Goal: Information Seeking & Learning: Find specific fact

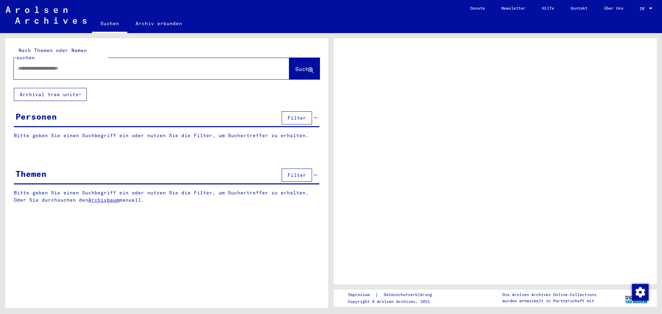
click at [166, 217] on div "Nach Themen oder Namen suchen Suche Archival tree units Personen Filter Bitte g…" at bounding box center [166, 175] width 323 height 275
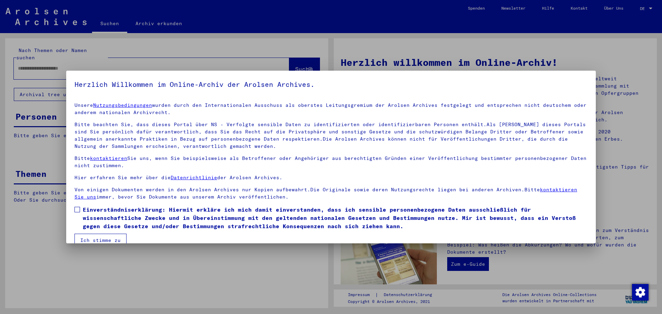
click at [105, 59] on div at bounding box center [331, 157] width 662 height 314
click at [77, 210] on span at bounding box center [77, 210] width 6 height 6
click at [98, 240] on button "Ich stimme zu" at bounding box center [100, 240] width 52 height 13
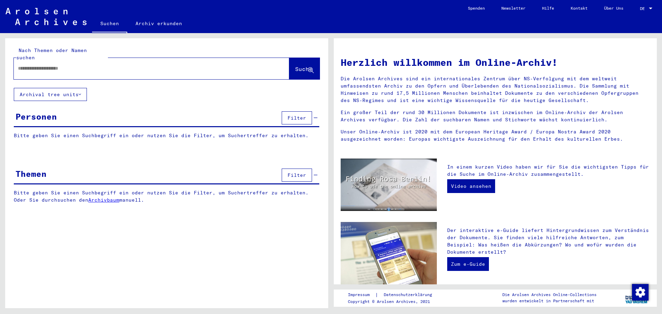
click at [42, 65] on input "text" at bounding box center [143, 68] width 251 height 7
type input "**********"
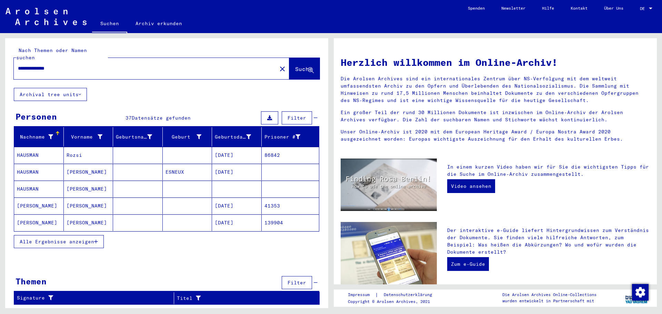
click at [96, 239] on icon "button" at bounding box center [96, 241] width 4 height 5
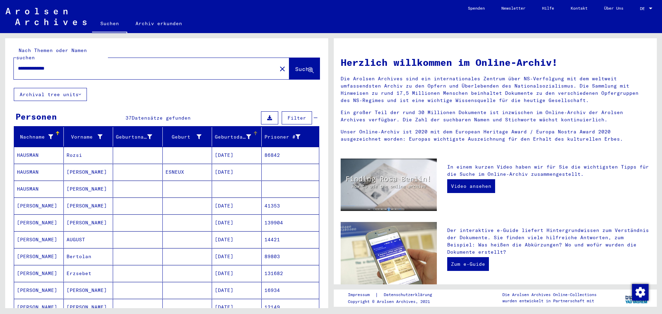
click at [255, 131] on div at bounding box center [256, 132] width 2 height 2
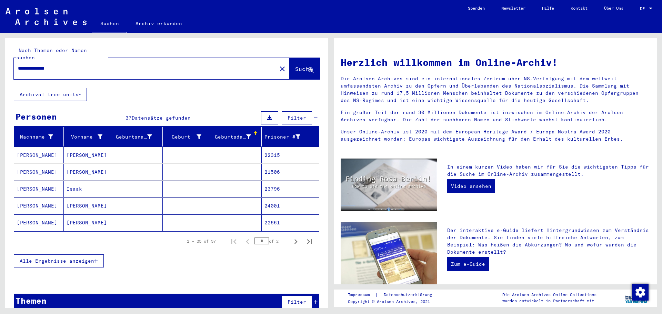
click at [96, 258] on icon "button" at bounding box center [96, 260] width 4 height 5
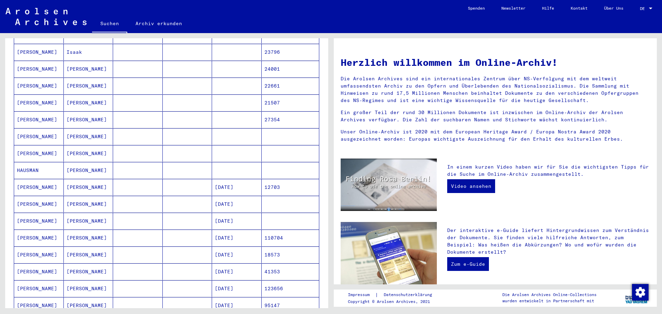
scroll to position [138, 0]
click at [126, 165] on mat-cell at bounding box center [138, 169] width 50 height 17
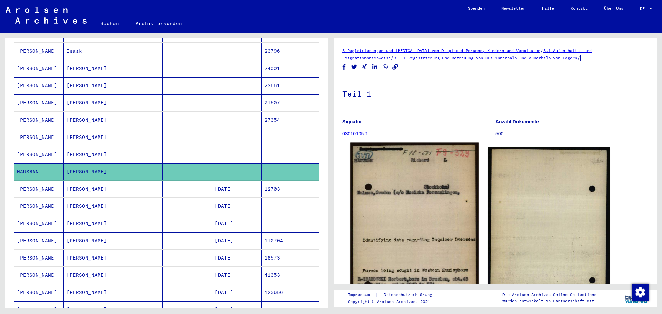
click at [414, 228] on img at bounding box center [414, 238] width 128 height 190
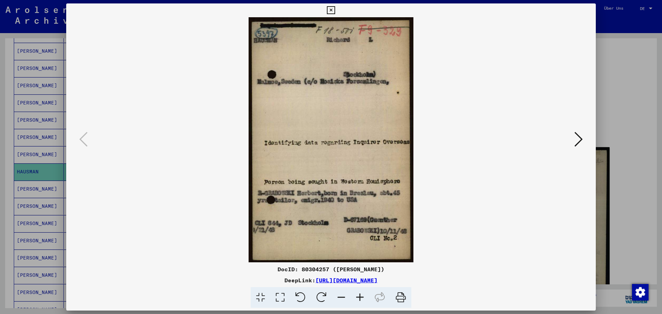
click at [331, 10] on icon at bounding box center [331, 10] width 8 height 8
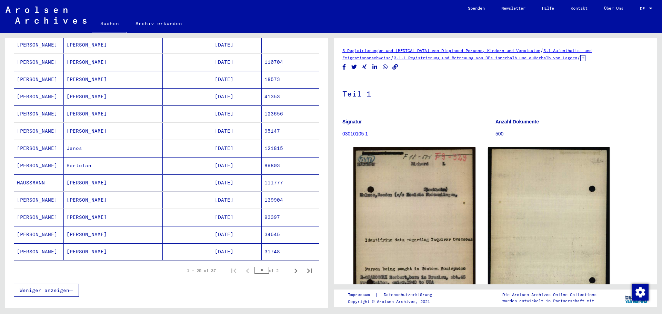
scroll to position [350, 0]
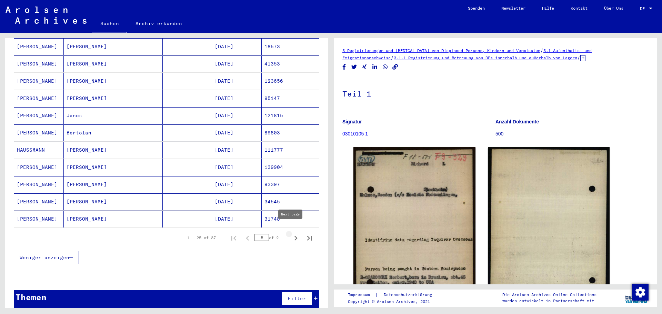
click at [291, 233] on icon "Next page" at bounding box center [296, 238] width 10 height 10
type input "*"
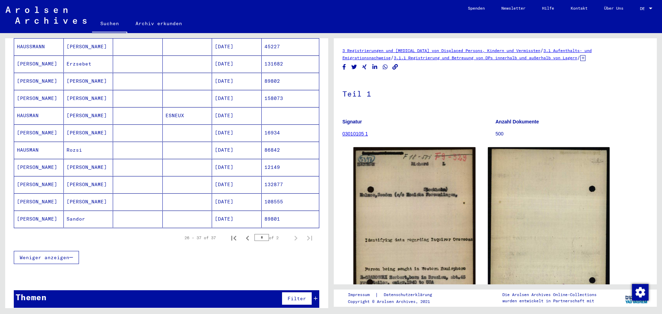
click at [130, 109] on mat-cell at bounding box center [138, 115] width 50 height 17
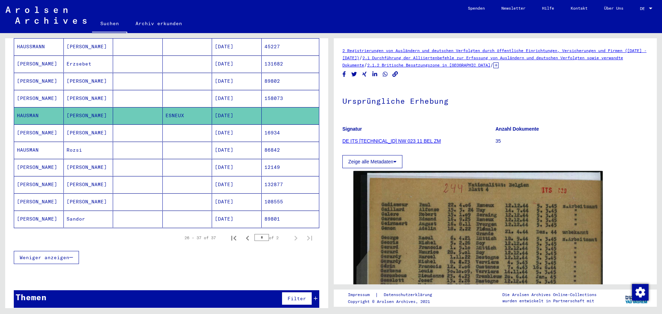
click at [122, 91] on mat-cell at bounding box center [138, 98] width 50 height 17
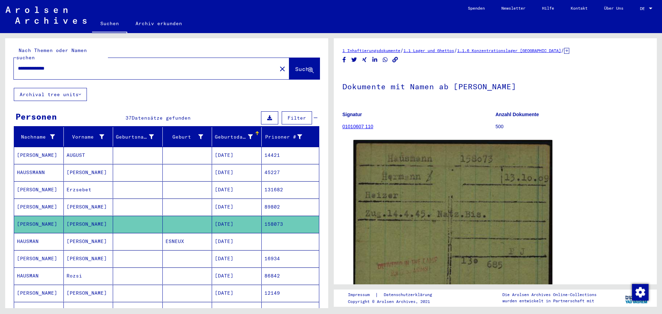
drag, startPoint x: 65, startPoint y: 60, endPoint x: 0, endPoint y: 54, distance: 65.1
click at [0, 54] on div "**********" at bounding box center [165, 170] width 331 height 275
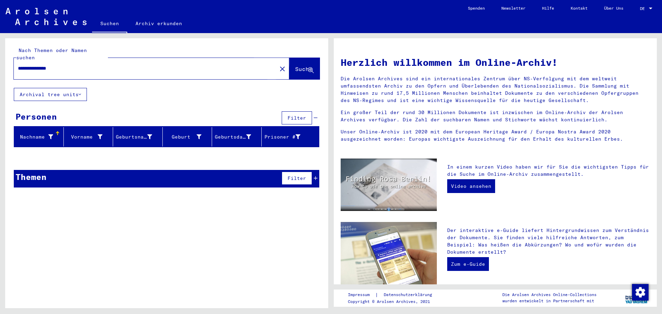
click at [296, 65] on span "Suche" at bounding box center [303, 68] width 17 height 7
click at [83, 61] on div "**********" at bounding box center [141, 69] width 255 height 16
click at [81, 65] on input "**********" at bounding box center [143, 68] width 251 height 7
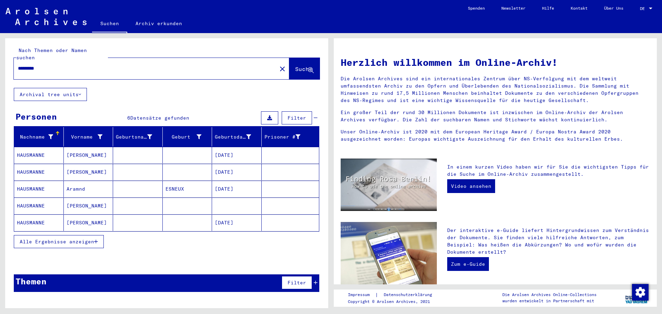
click at [71, 182] on mat-cell "Aramnd" at bounding box center [89, 189] width 50 height 17
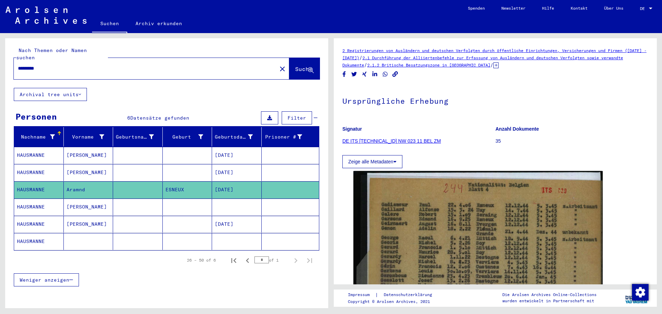
click at [90, 233] on mat-cell at bounding box center [89, 241] width 50 height 17
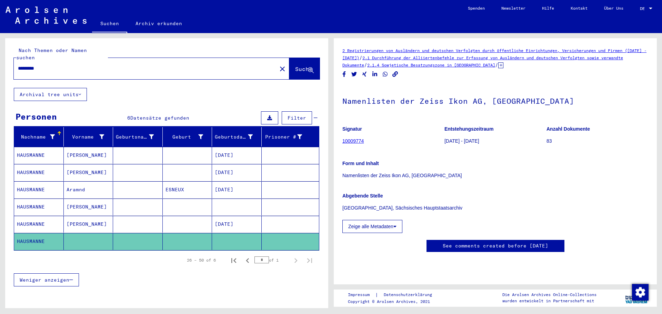
click at [86, 65] on input "*********" at bounding box center [145, 68] width 255 height 7
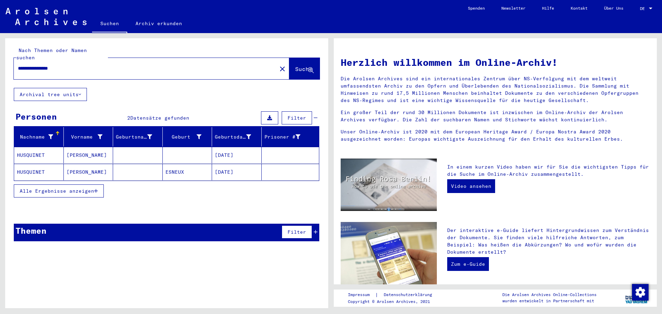
click at [78, 164] on mat-cell "[PERSON_NAME]" at bounding box center [89, 172] width 50 height 17
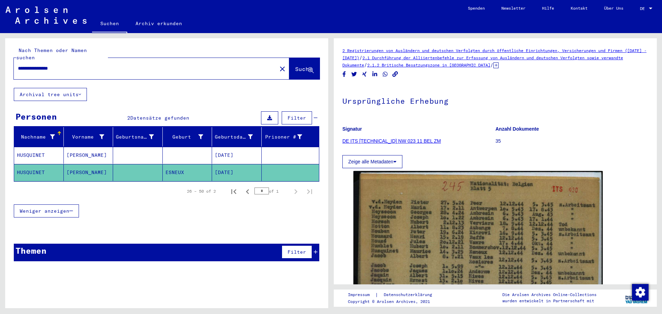
click at [81, 147] on mat-cell "[PERSON_NAME]" at bounding box center [89, 155] width 50 height 17
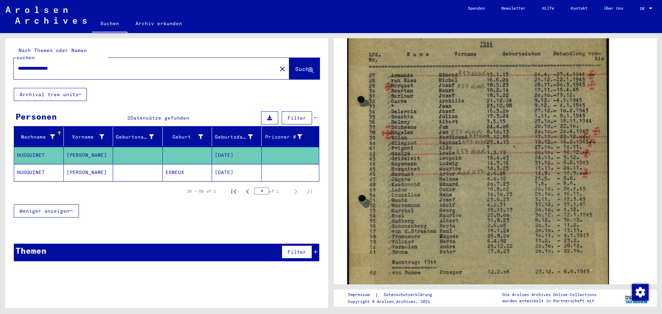
scroll to position [172, 0]
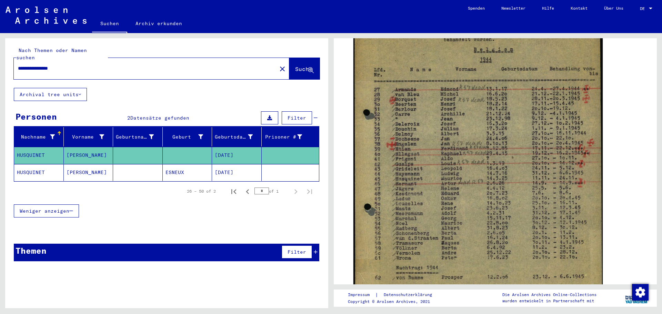
drag, startPoint x: 83, startPoint y: 61, endPoint x: 0, endPoint y: 43, distance: 85.0
click at [0, 43] on div "**********" at bounding box center [165, 170] width 331 height 275
type input "**********"
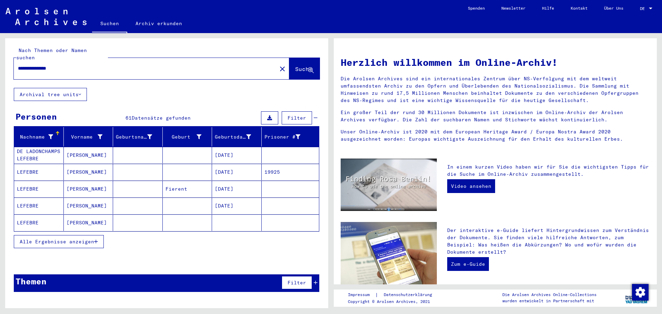
click at [98, 239] on icon "button" at bounding box center [96, 241] width 4 height 5
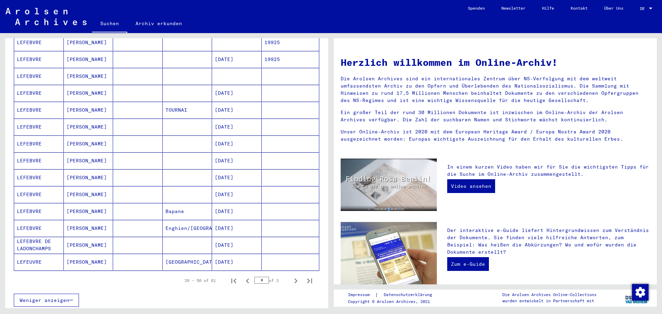
scroll to position [341, 0]
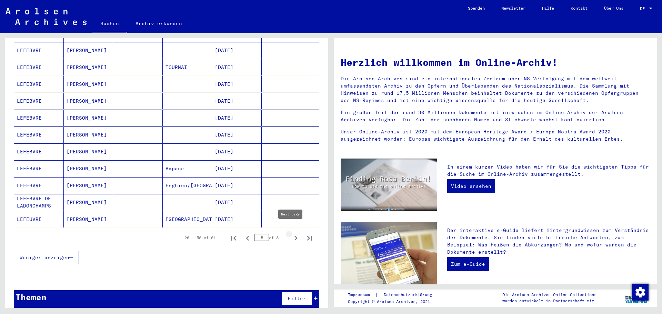
click at [294, 236] on icon "Next page" at bounding box center [295, 238] width 3 height 5
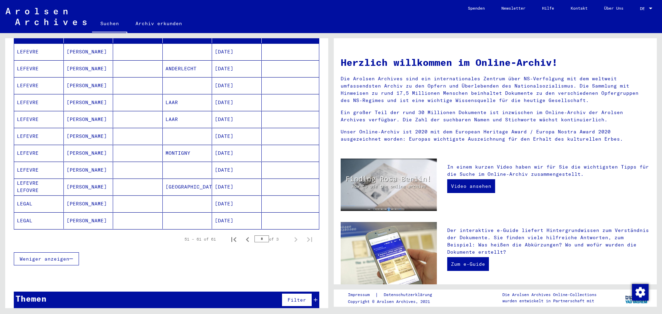
scroll to position [105, 0]
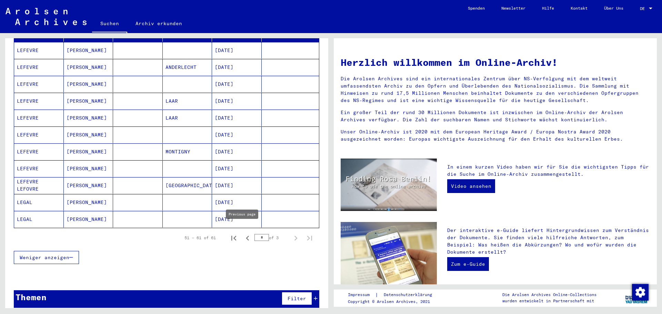
click at [246, 236] on icon "Previous page" at bounding box center [247, 238] width 3 height 5
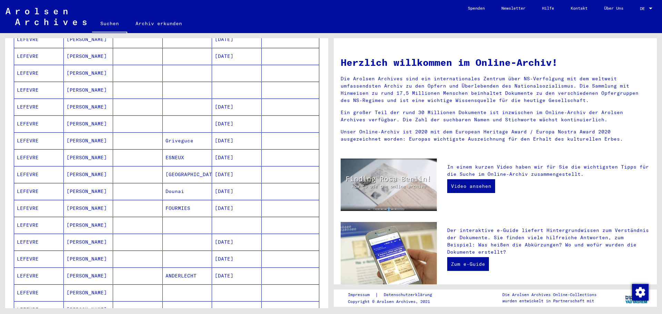
scroll to position [243, 0]
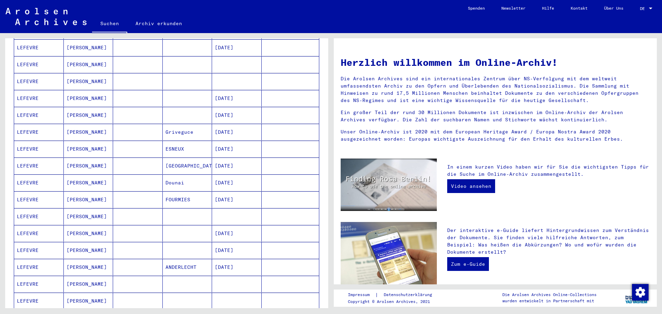
click at [135, 141] on mat-cell at bounding box center [138, 149] width 50 height 17
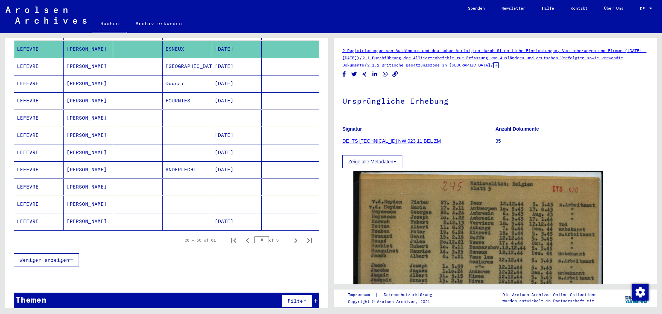
scroll to position [349, 0]
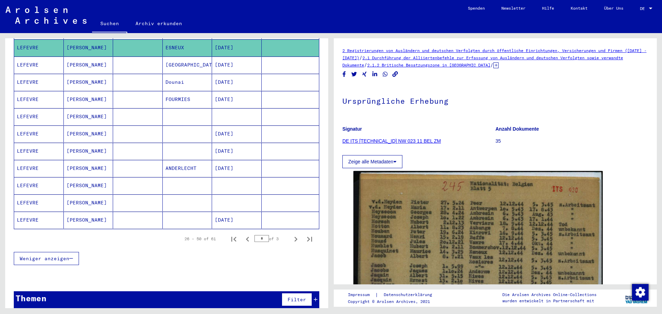
click at [89, 108] on mat-cell "[PERSON_NAME]" at bounding box center [89, 116] width 50 height 17
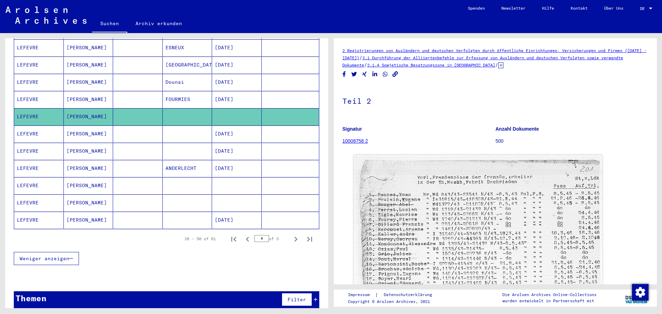
click at [134, 177] on mat-cell at bounding box center [138, 185] width 50 height 17
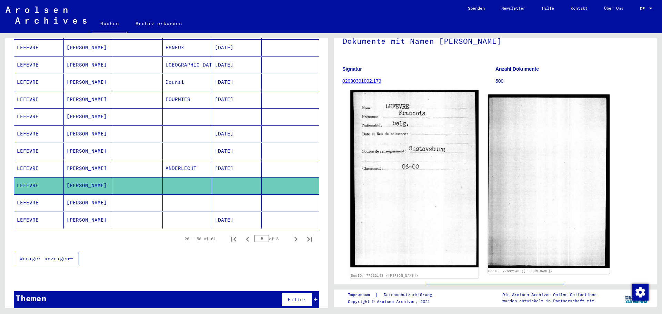
scroll to position [34, 0]
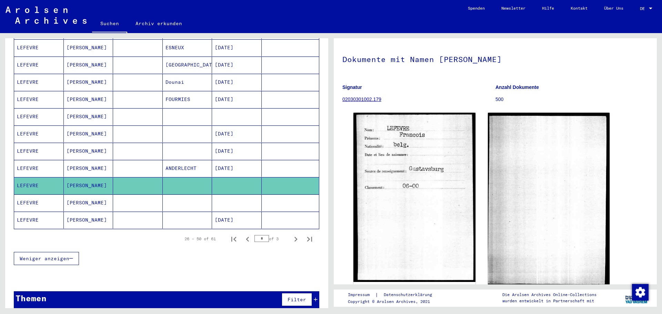
click at [88, 194] on mat-cell "[PERSON_NAME]" at bounding box center [89, 202] width 50 height 17
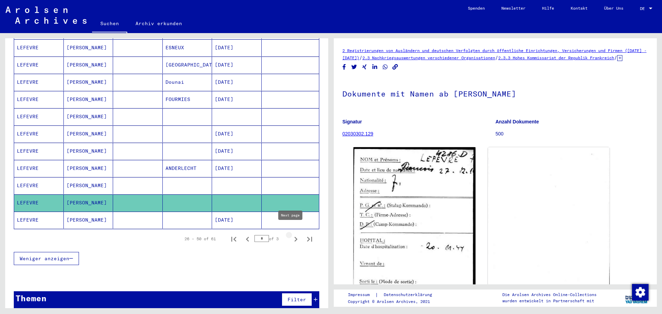
click at [294, 237] on icon "Next page" at bounding box center [295, 239] width 3 height 5
type input "*"
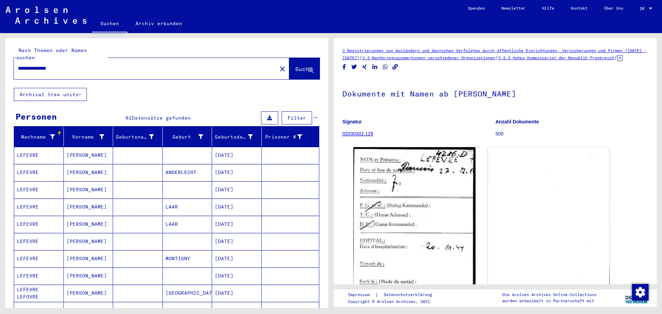
click at [92, 65] on input "**********" at bounding box center [145, 68] width 255 height 7
drag, startPoint x: 37, startPoint y: 60, endPoint x: 0, endPoint y: 55, distance: 37.5
click at [0, 55] on div "**********" at bounding box center [165, 170] width 331 height 275
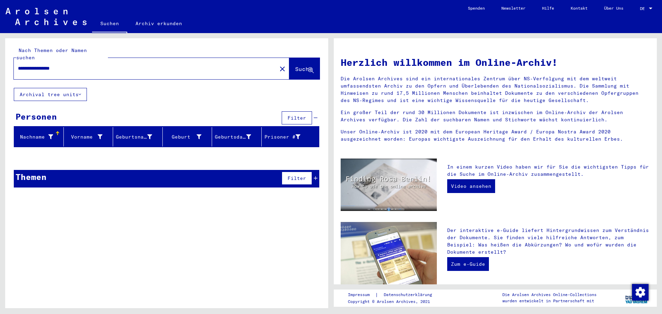
click at [57, 65] on input "**********" at bounding box center [143, 68] width 251 height 7
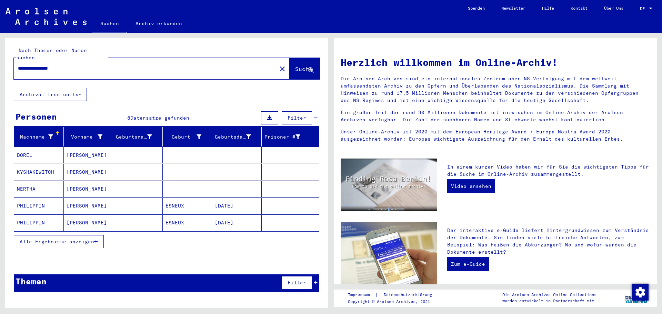
click at [94, 197] on mat-cell "[PERSON_NAME]" at bounding box center [89, 205] width 50 height 17
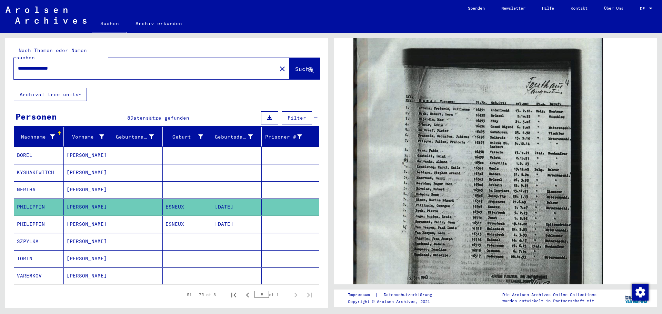
scroll to position [241, 0]
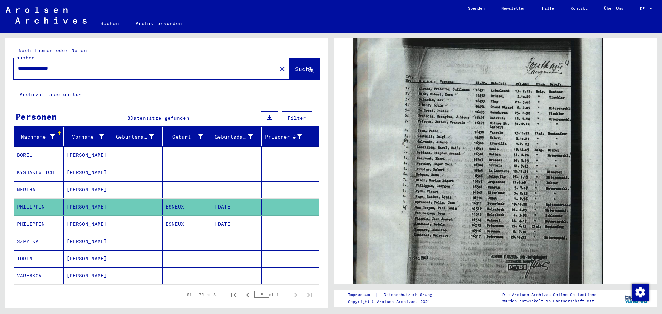
click at [89, 218] on mat-cell "[PERSON_NAME]" at bounding box center [89, 224] width 50 height 17
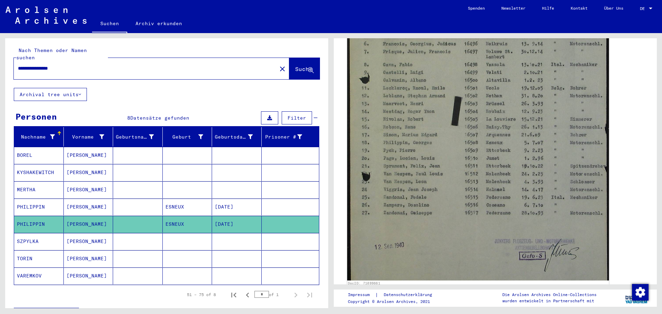
scroll to position [310, 0]
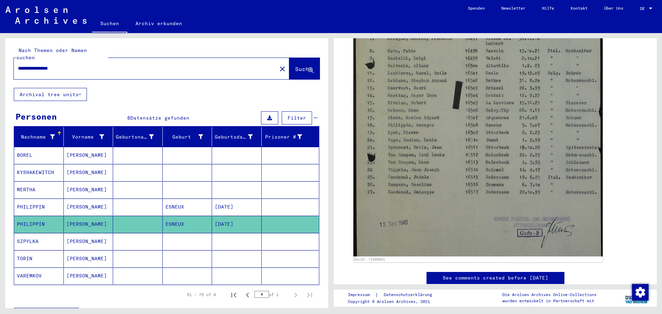
drag, startPoint x: 93, startPoint y: 62, endPoint x: 0, endPoint y: 46, distance: 94.2
click at [0, 46] on div "**********" at bounding box center [165, 170] width 331 height 275
type input "*********"
click at [49, 65] on input "*********" at bounding box center [145, 68] width 255 height 7
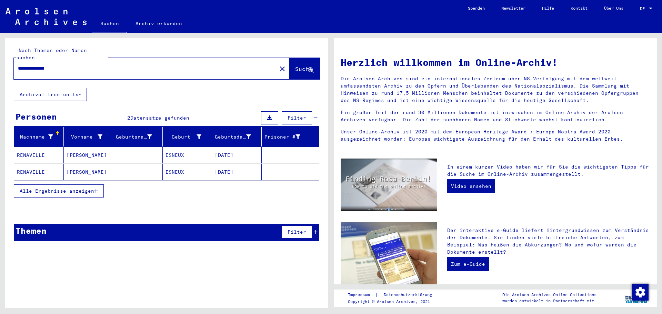
click at [77, 147] on mat-cell "[PERSON_NAME]" at bounding box center [89, 155] width 50 height 17
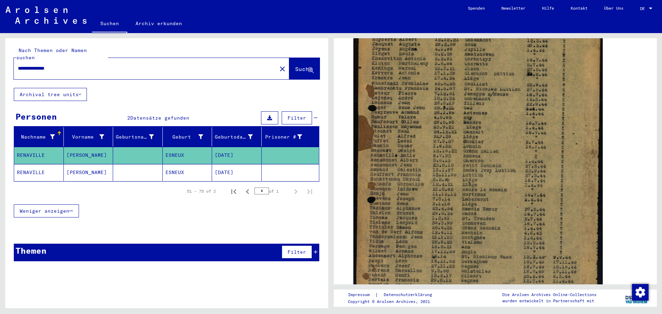
scroll to position [207, 0]
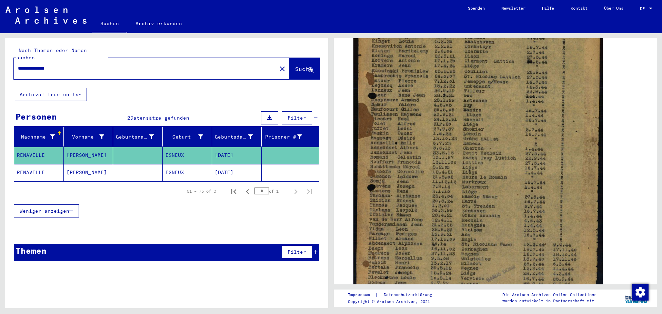
click at [85, 164] on mat-cell "[PERSON_NAME]" at bounding box center [89, 172] width 50 height 17
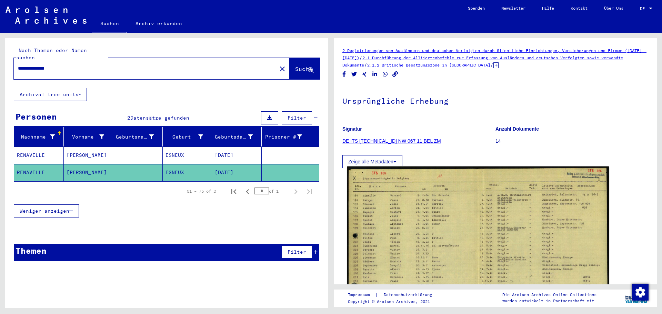
click at [492, 196] on img at bounding box center [478, 259] width 262 height 187
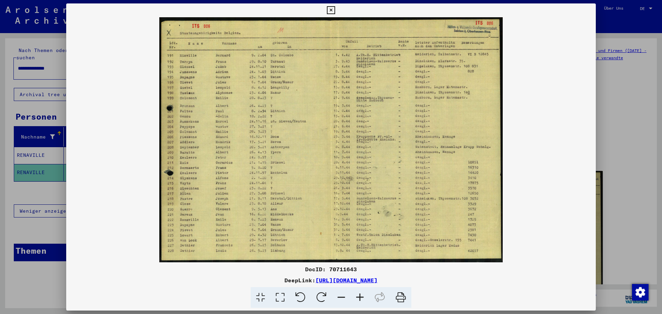
click at [332, 9] on icon at bounding box center [331, 10] width 8 height 8
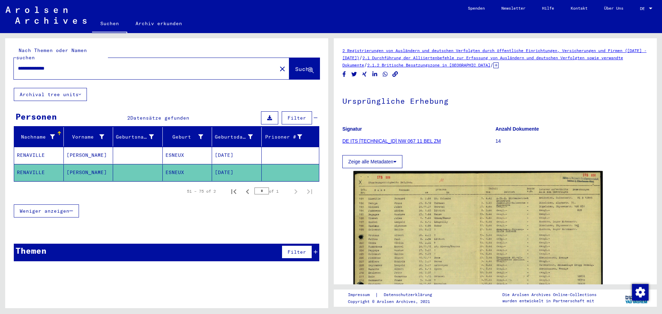
drag, startPoint x: 88, startPoint y: 59, endPoint x: 0, endPoint y: 53, distance: 87.8
click at [0, 53] on div "**********" at bounding box center [165, 170] width 331 height 275
type input "**********"
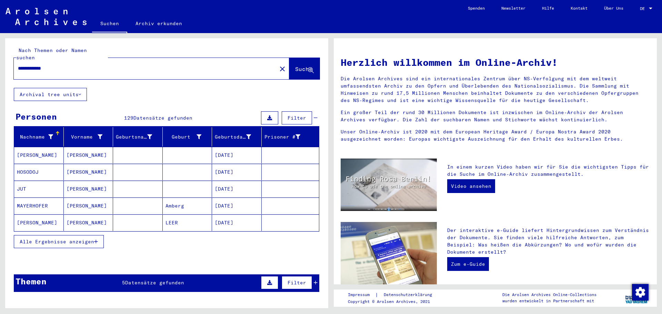
click at [96, 239] on icon "button" at bounding box center [96, 241] width 4 height 5
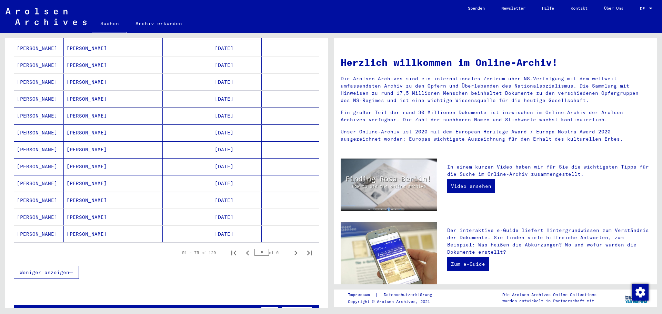
scroll to position [345, 0]
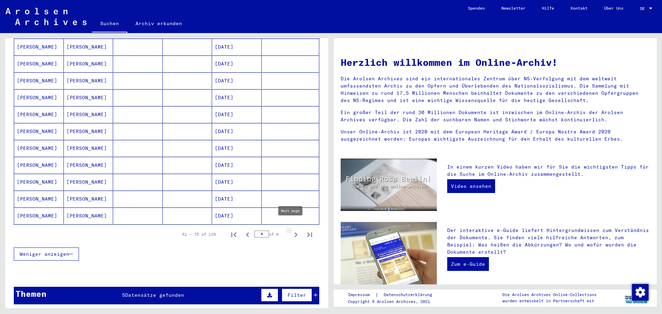
click at [291, 230] on icon "Next page" at bounding box center [296, 235] width 10 height 10
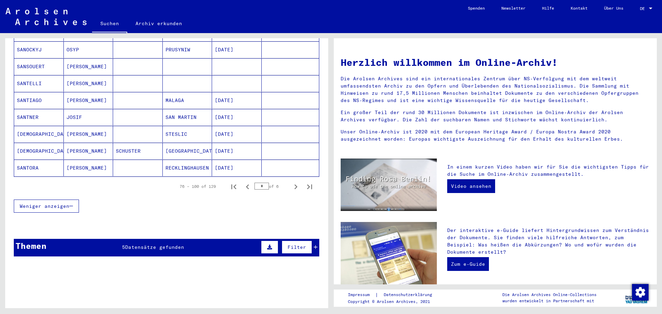
scroll to position [414, 0]
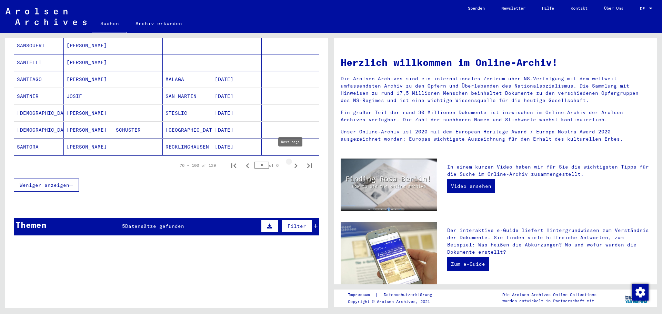
click at [294, 163] on icon "Next page" at bounding box center [295, 165] width 3 height 5
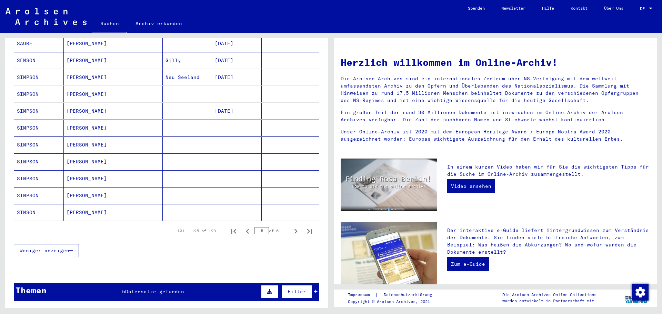
scroll to position [347, 0]
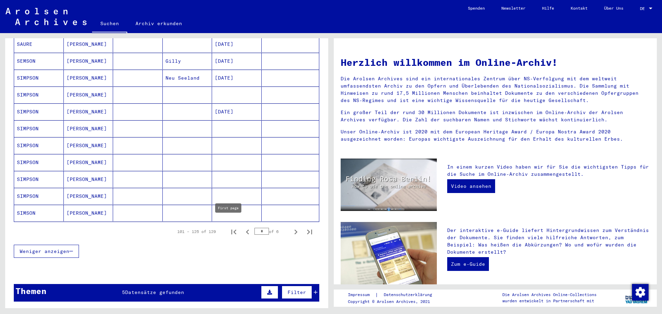
click at [229, 227] on icon "First page" at bounding box center [234, 232] width 10 height 10
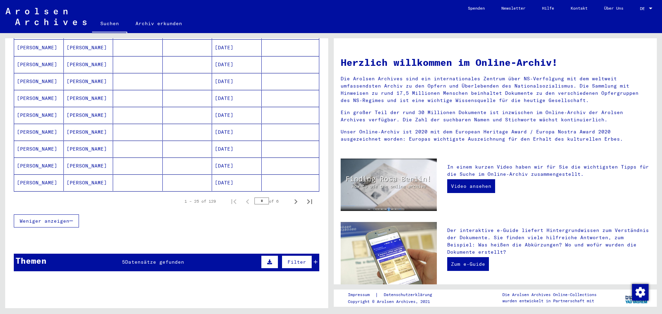
scroll to position [416, 0]
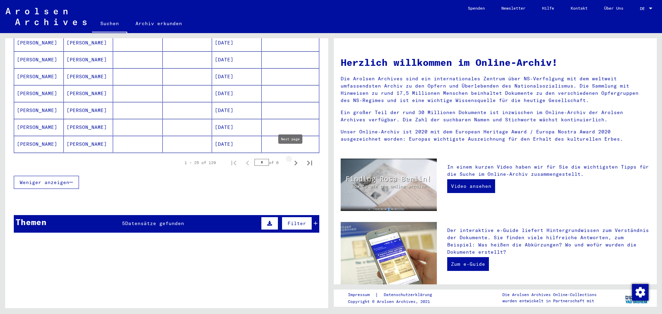
click at [291, 158] on icon "Next page" at bounding box center [296, 163] width 10 height 10
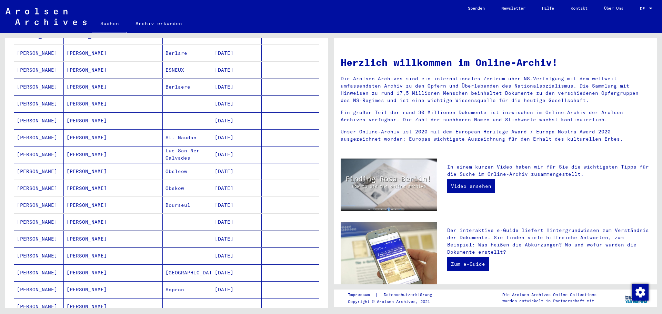
scroll to position [141, 0]
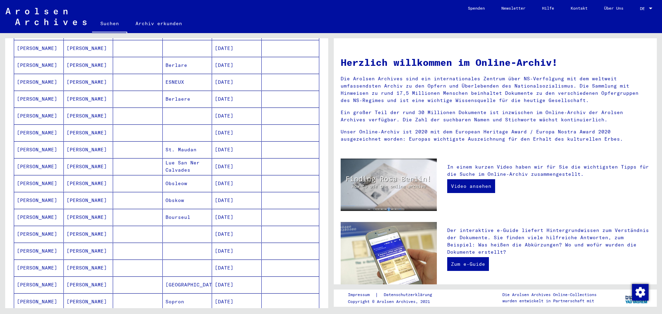
click at [177, 74] on mat-cell "ESNEUX" at bounding box center [188, 82] width 50 height 17
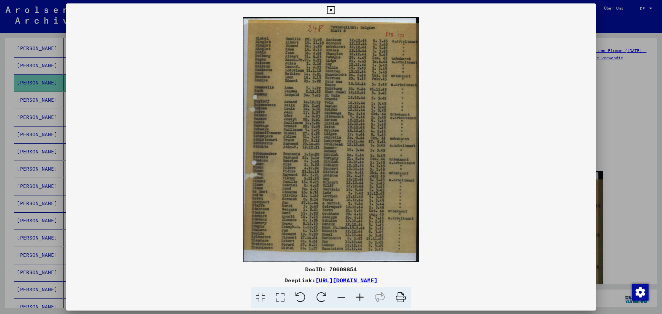
click at [333, 9] on icon at bounding box center [331, 10] width 8 height 8
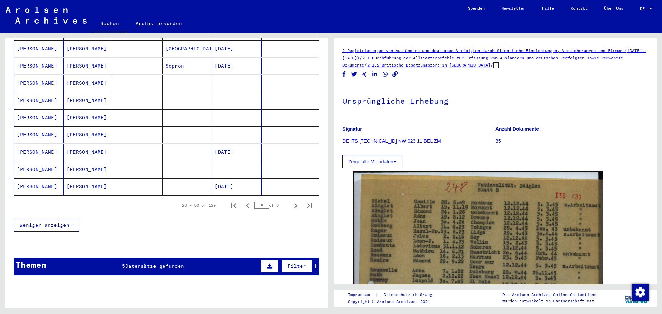
scroll to position [383, 0]
click at [294, 203] on icon "Next page" at bounding box center [295, 205] width 3 height 5
type input "*"
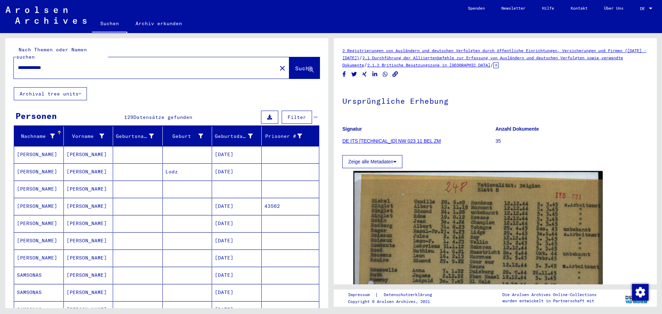
scroll to position [0, 0]
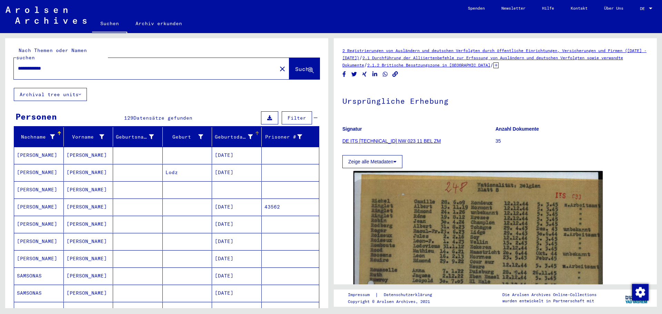
click at [248, 134] on icon at bounding box center [250, 136] width 5 height 5
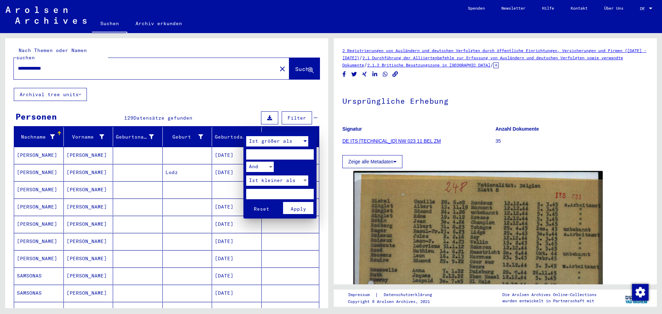
click at [281, 141] on span "Ist größer als" at bounding box center [270, 141] width 43 height 6
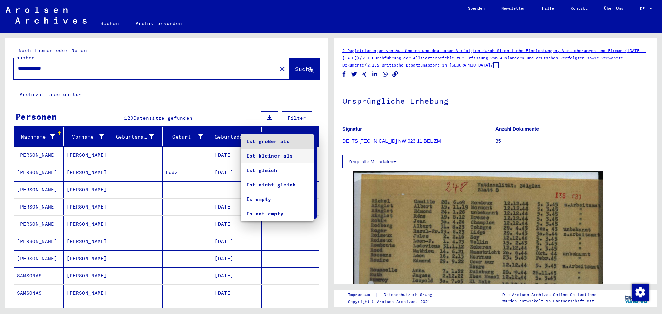
click at [277, 154] on span "Ist kleiner als" at bounding box center [277, 156] width 62 height 14
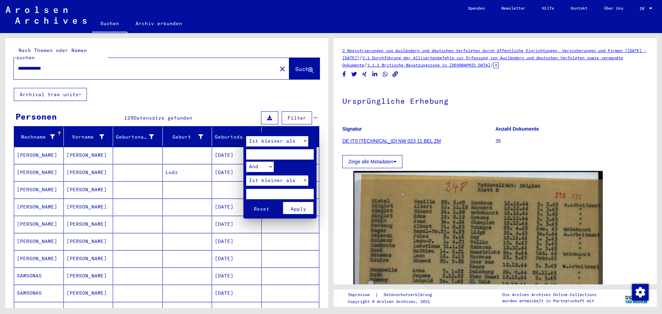
click at [307, 155] on input "****" at bounding box center [280, 154] width 68 height 10
drag, startPoint x: 275, startPoint y: 152, endPoint x: 205, endPoint y: 154, distance: 70.0
click at [205, 154] on div "Ist kleiner als **** And Ist kleiner als Reset Apply" at bounding box center [331, 157] width 662 height 314
type input "****"
click at [246, 202] on button "Reset" at bounding box center [261, 208] width 30 height 12
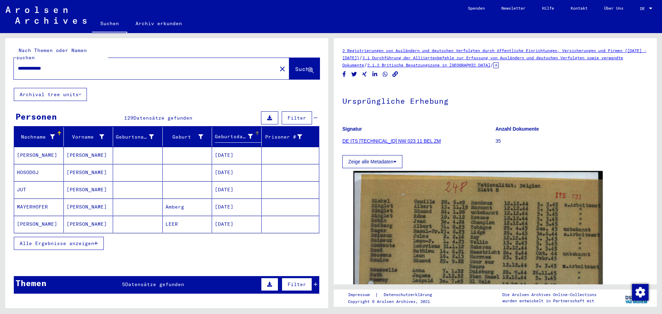
click at [248, 134] on icon at bounding box center [250, 136] width 5 height 5
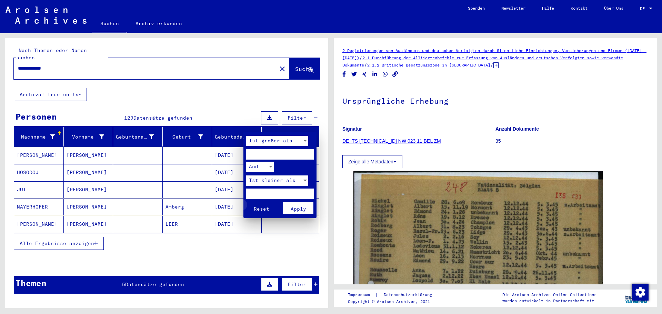
click at [264, 209] on span "Reset" at bounding box center [262, 209] width 16 height 6
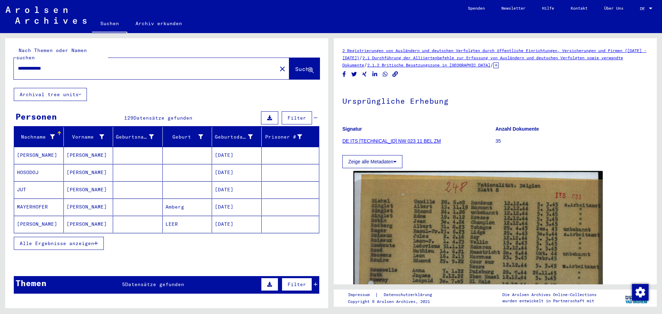
drag, startPoint x: 64, startPoint y: 59, endPoint x: 0, endPoint y: 59, distance: 63.8
click at [0, 59] on div "**********" at bounding box center [165, 170] width 331 height 275
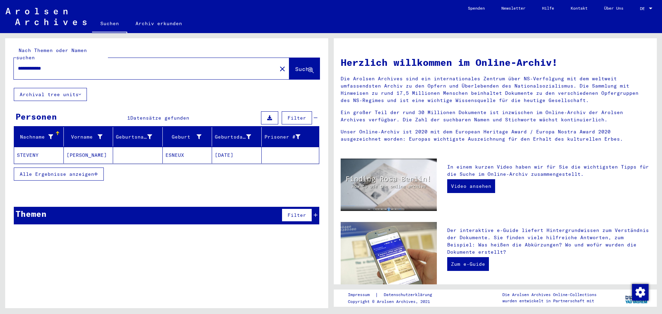
click at [76, 147] on mat-cell "[PERSON_NAME]" at bounding box center [89, 155] width 50 height 17
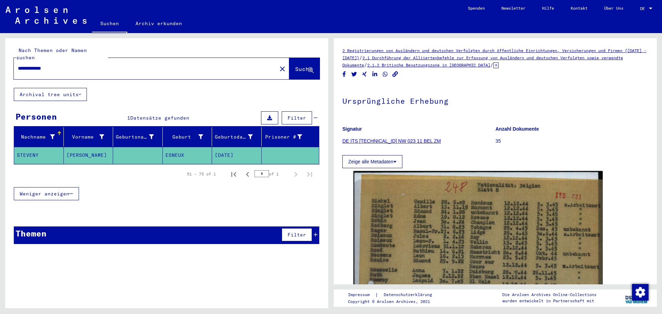
drag, startPoint x: 80, startPoint y: 61, endPoint x: 0, endPoint y: 59, distance: 79.6
click at [0, 59] on div "**********" at bounding box center [165, 170] width 331 height 275
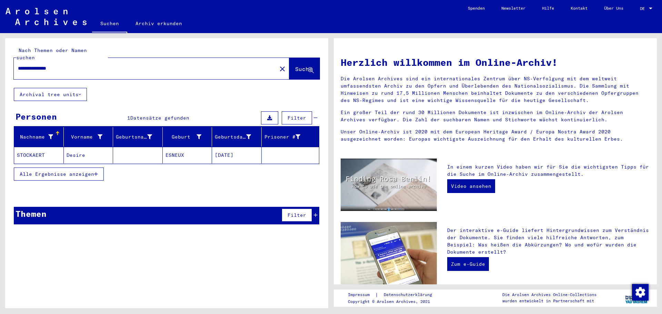
click at [75, 147] on mat-cell "Desire" at bounding box center [89, 155] width 50 height 17
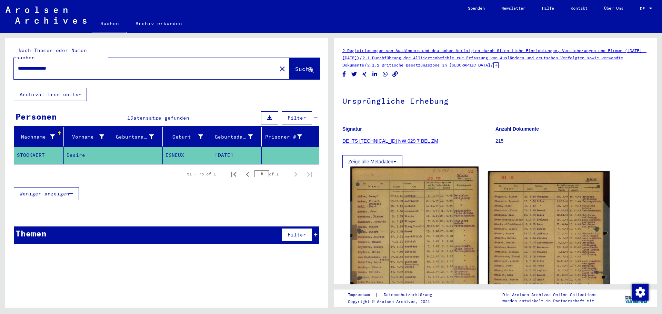
click at [383, 223] on img at bounding box center [414, 256] width 128 height 181
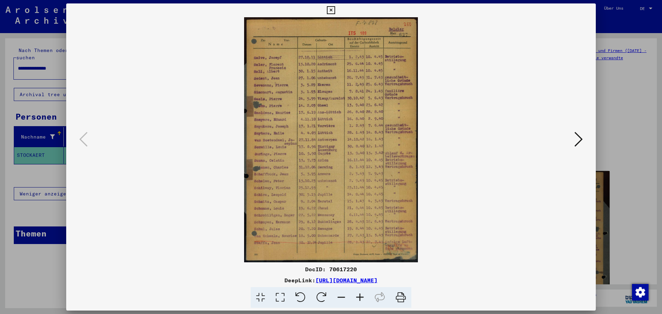
click at [578, 138] on icon at bounding box center [578, 139] width 8 height 17
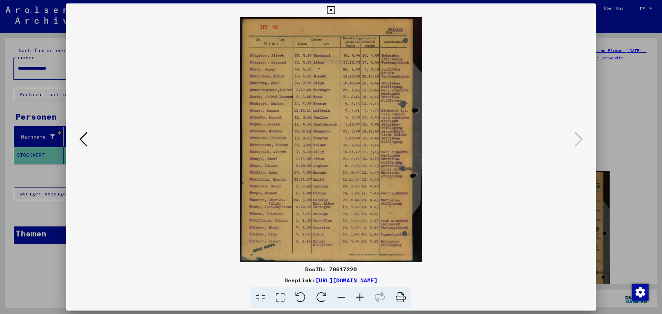
click at [329, 9] on icon at bounding box center [331, 10] width 8 height 8
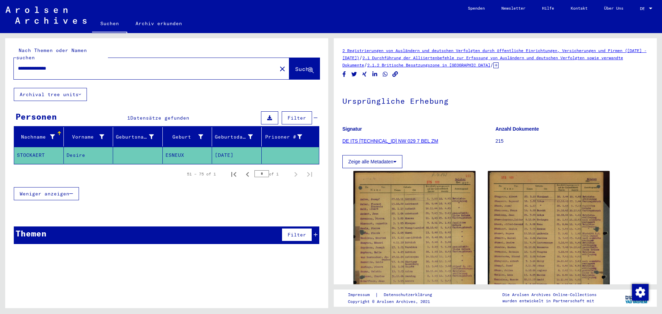
drag, startPoint x: 81, startPoint y: 62, endPoint x: 0, endPoint y: 55, distance: 81.6
click at [0, 55] on div "**********" at bounding box center [165, 170] width 331 height 275
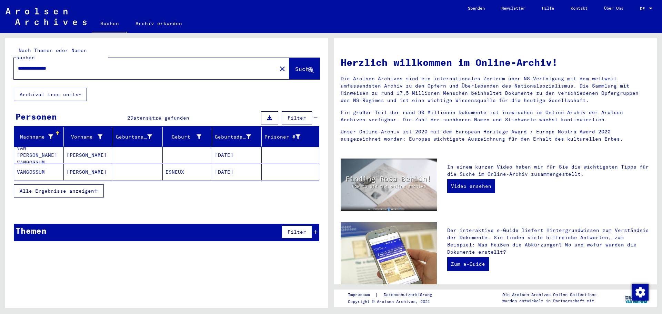
click at [86, 164] on mat-cell "[PERSON_NAME]" at bounding box center [89, 172] width 50 height 17
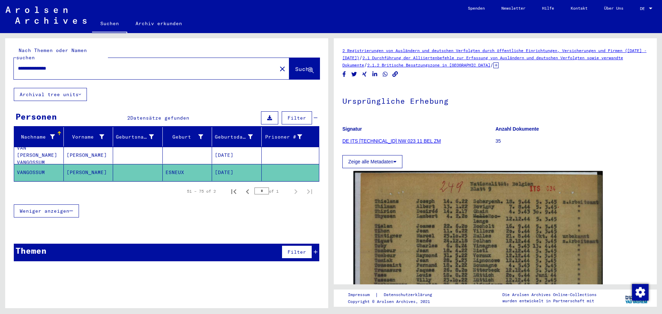
drag, startPoint x: 77, startPoint y: 60, endPoint x: 0, endPoint y: 59, distance: 76.5
click at [0, 59] on div "**********" at bounding box center [165, 170] width 331 height 275
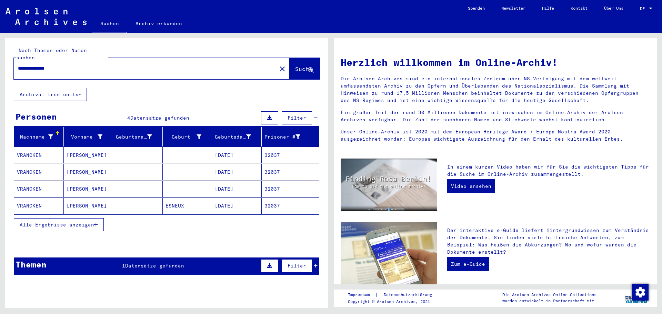
click at [118, 199] on mat-cell at bounding box center [138, 205] width 50 height 17
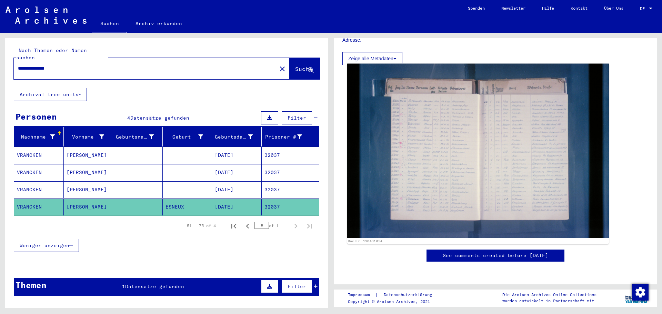
scroll to position [138, 0]
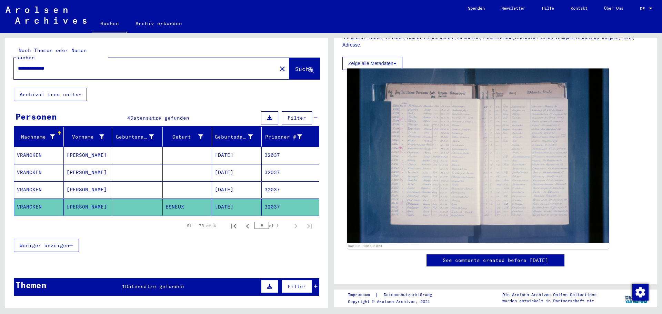
click at [436, 166] on img at bounding box center [478, 156] width 262 height 174
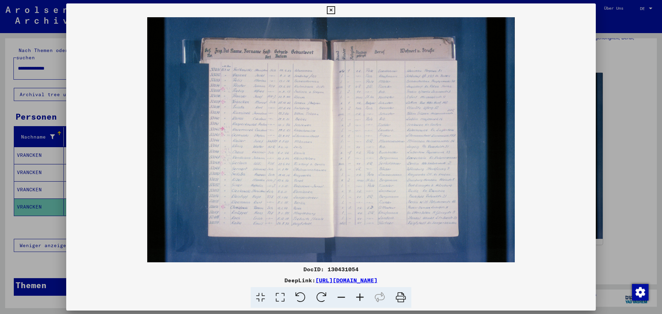
click at [330, 10] on icon at bounding box center [331, 10] width 8 height 8
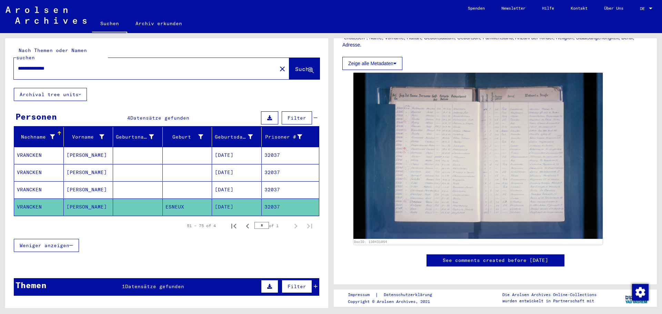
click at [135, 184] on mat-cell at bounding box center [138, 189] width 50 height 17
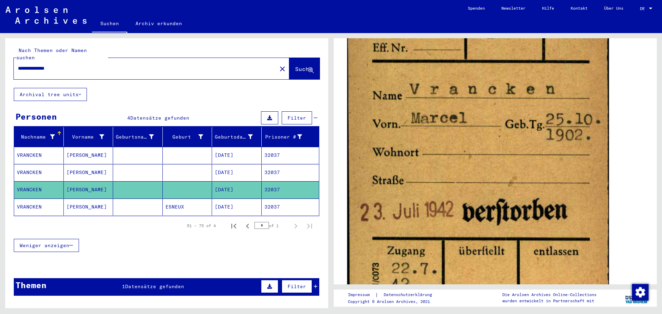
scroll to position [103, 0]
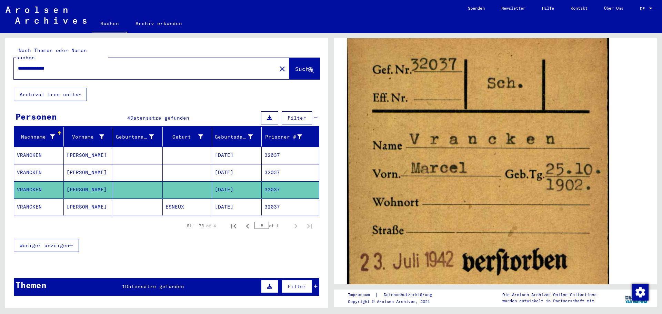
click at [425, 140] on img at bounding box center [478, 199] width 262 height 342
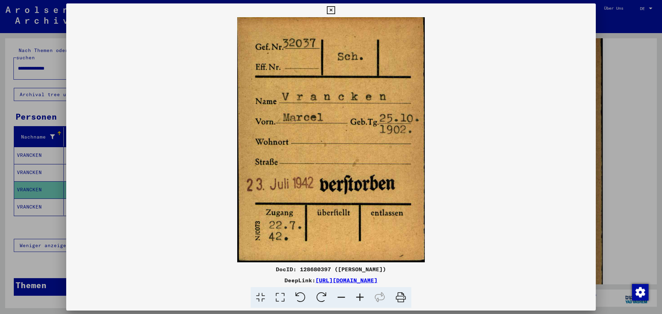
click at [330, 9] on icon at bounding box center [331, 10] width 8 height 8
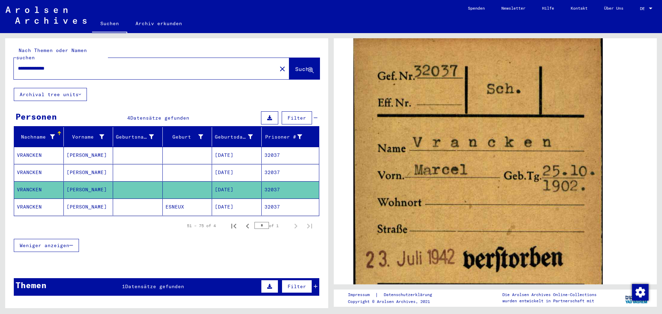
click at [130, 168] on mat-cell at bounding box center [138, 172] width 50 height 17
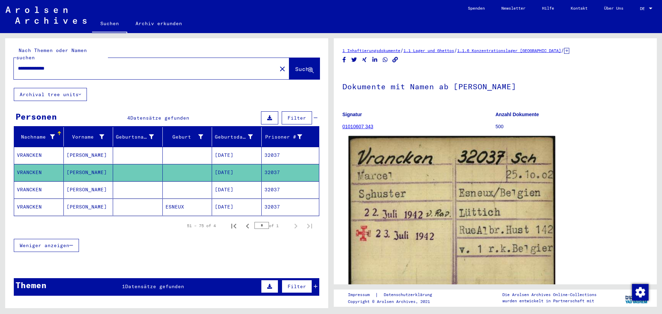
click at [424, 194] on img at bounding box center [451, 217] width 206 height 162
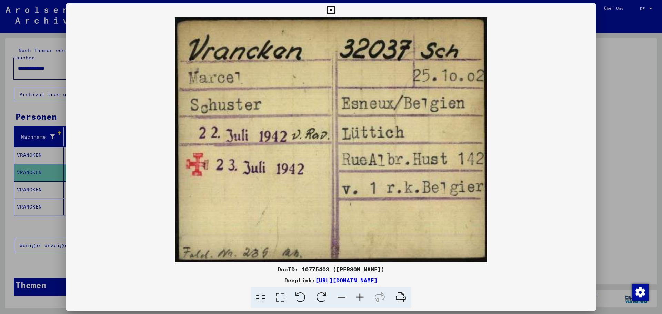
click at [332, 10] on icon at bounding box center [331, 10] width 8 height 8
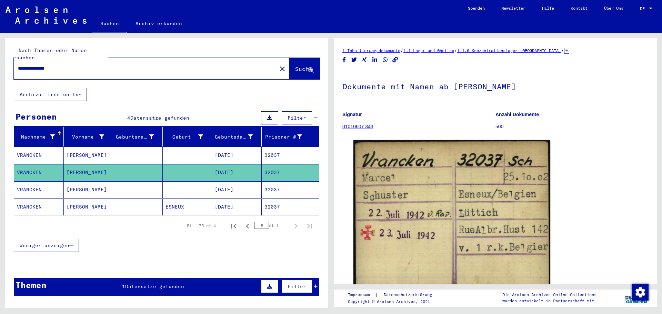
click at [109, 150] on mat-cell "[PERSON_NAME]" at bounding box center [89, 155] width 50 height 17
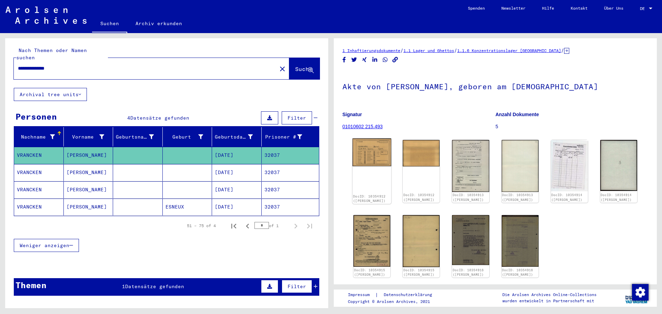
click at [367, 154] on img at bounding box center [371, 153] width 39 height 28
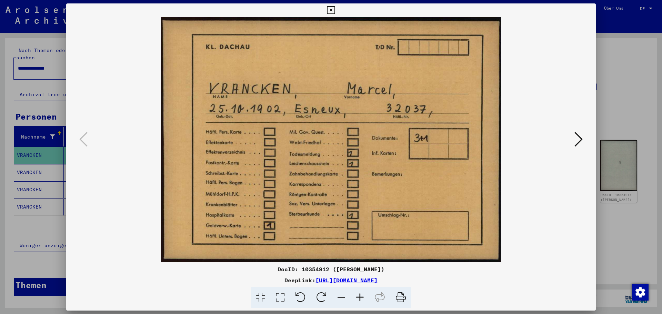
click at [559, 178] on img at bounding box center [331, 139] width 482 height 245
click at [582, 140] on icon at bounding box center [578, 139] width 8 height 17
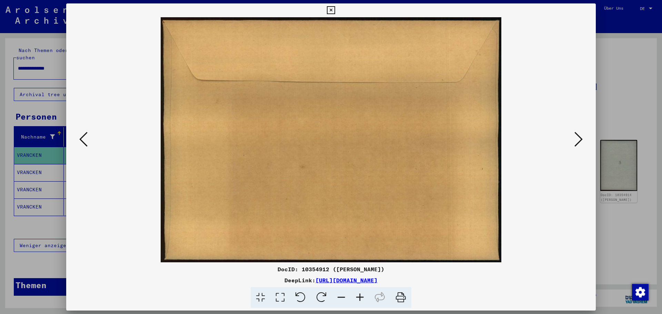
click at [582, 140] on icon at bounding box center [578, 139] width 8 height 17
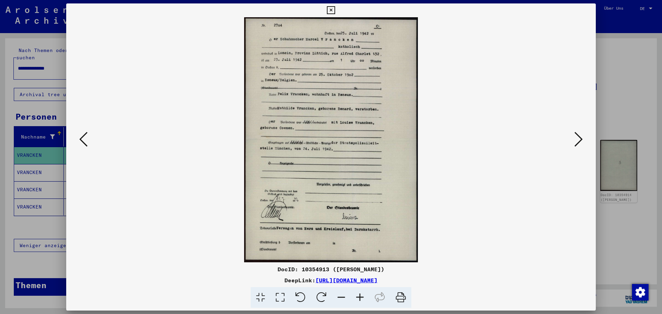
click at [319, 97] on img at bounding box center [331, 139] width 482 height 245
click at [360, 294] on icon at bounding box center [359, 297] width 19 height 21
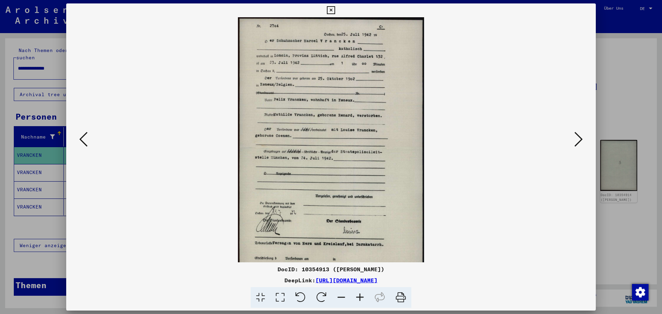
click at [360, 294] on icon at bounding box center [359, 297] width 19 height 21
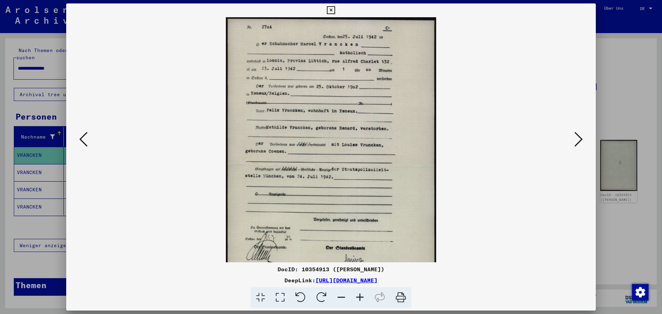
click at [360, 294] on icon at bounding box center [359, 297] width 19 height 21
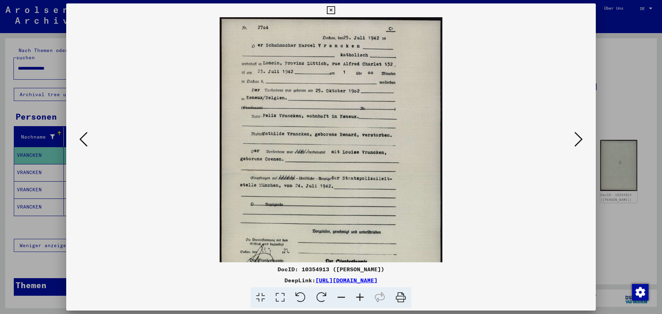
click at [360, 294] on icon at bounding box center [359, 297] width 19 height 21
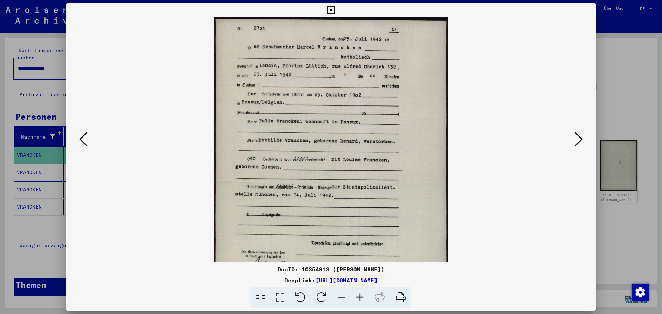
click at [360, 294] on icon at bounding box center [359, 297] width 19 height 21
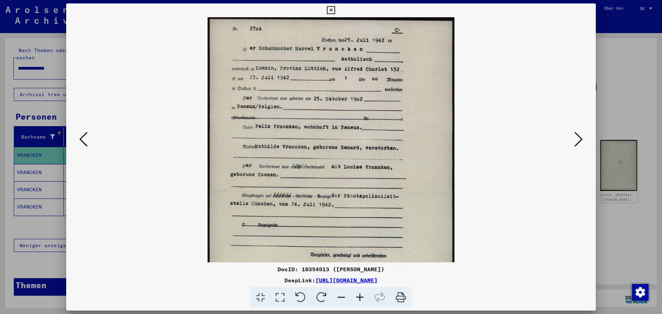
click at [360, 294] on icon at bounding box center [359, 297] width 19 height 21
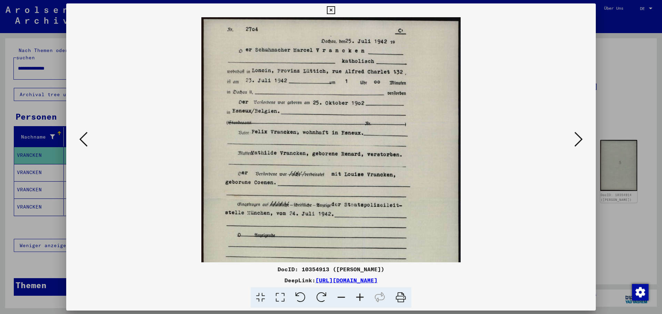
click at [360, 294] on icon at bounding box center [359, 297] width 19 height 21
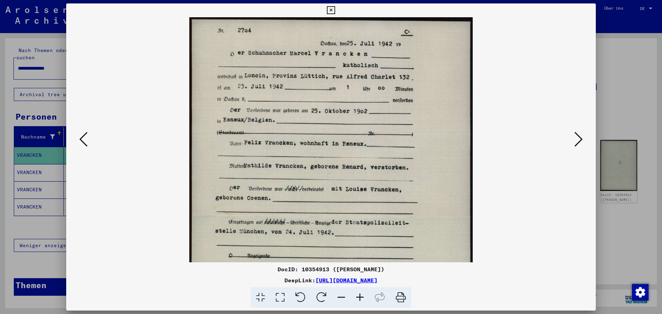
click at [360, 294] on icon at bounding box center [359, 297] width 19 height 21
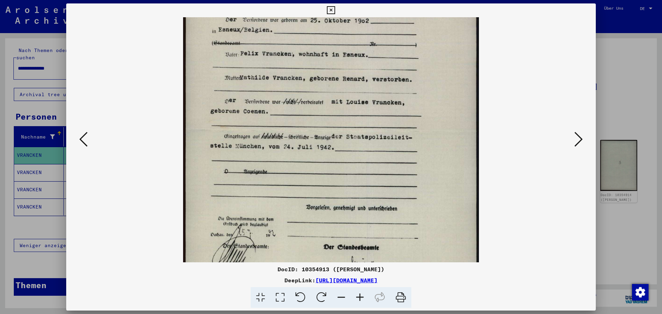
scroll to position [96, 0]
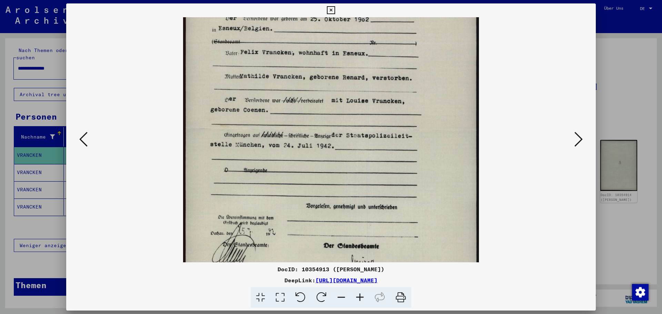
drag, startPoint x: 338, startPoint y: 214, endPoint x: 339, endPoint y: 118, distance: 95.8
click at [339, 118] on img at bounding box center [331, 129] width 296 height 417
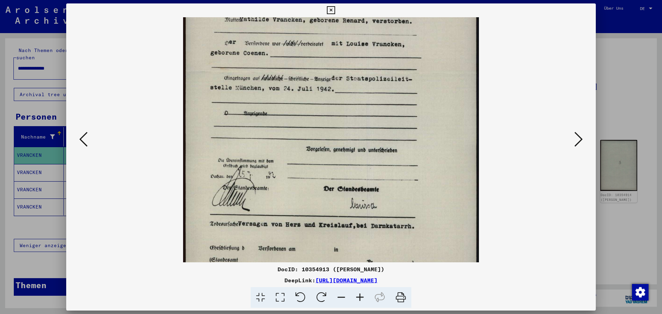
scroll to position [172, 0]
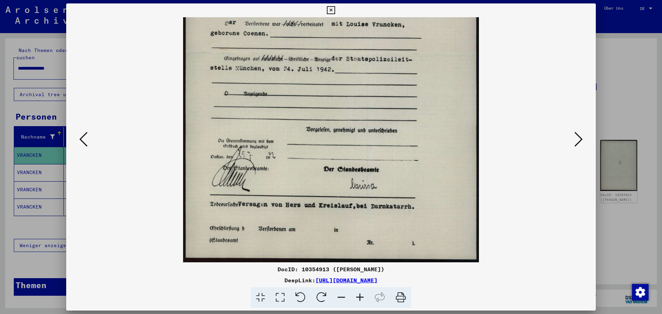
drag, startPoint x: 328, startPoint y: 213, endPoint x: 338, endPoint y: 125, distance: 87.8
click at [338, 125] on img at bounding box center [331, 53] width 296 height 417
click at [524, 205] on div at bounding box center [331, 139] width 482 height 245
click at [578, 140] on icon at bounding box center [578, 139] width 8 height 17
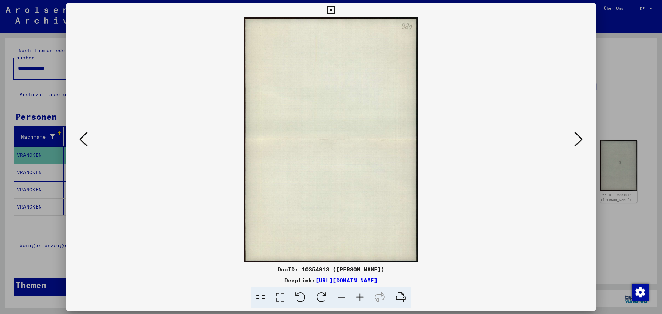
click at [578, 140] on icon at bounding box center [578, 139] width 8 height 17
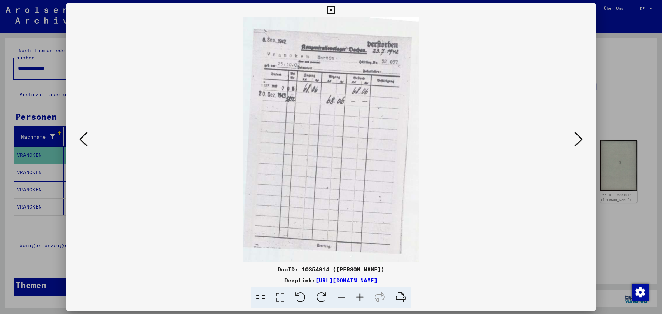
click at [486, 144] on viewer-one-image at bounding box center [331, 139] width 482 height 245
click at [580, 141] on icon at bounding box center [578, 139] width 8 height 17
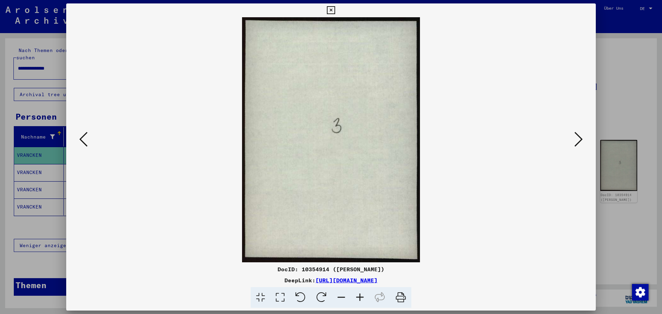
click at [580, 141] on icon at bounding box center [578, 139] width 8 height 17
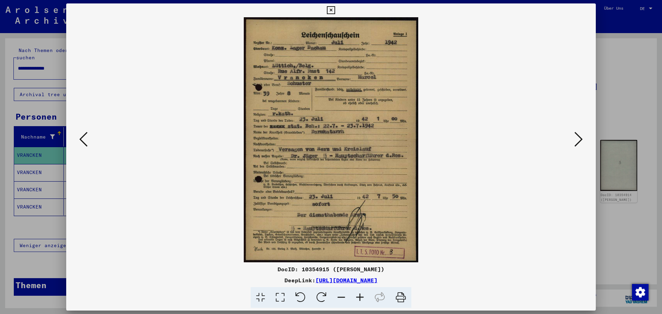
click at [458, 146] on viewer-one-image at bounding box center [331, 139] width 482 height 245
click at [579, 139] on icon at bounding box center [578, 139] width 8 height 17
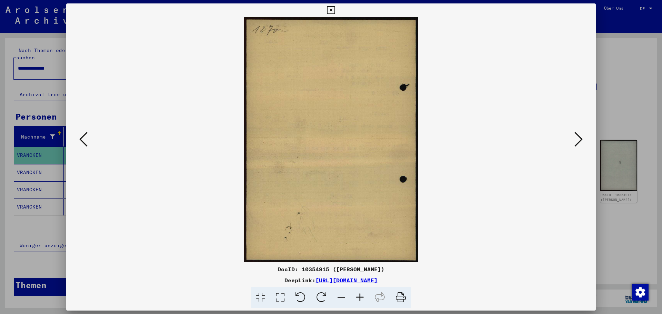
click at [579, 139] on icon at bounding box center [578, 139] width 8 height 17
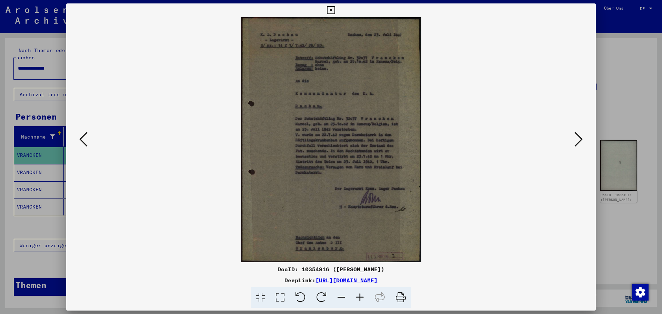
click at [514, 185] on viewer-one-image at bounding box center [331, 139] width 482 height 245
click at [578, 138] on icon at bounding box center [578, 139] width 8 height 17
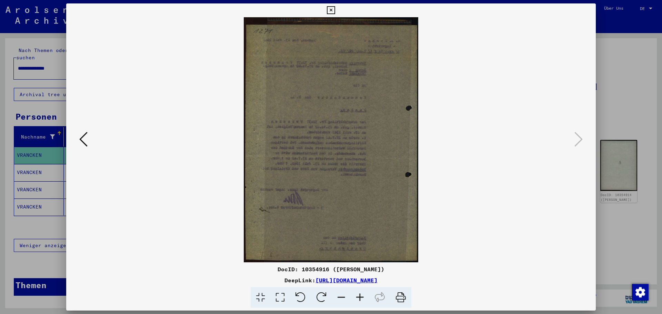
click at [330, 8] on icon at bounding box center [331, 10] width 8 height 8
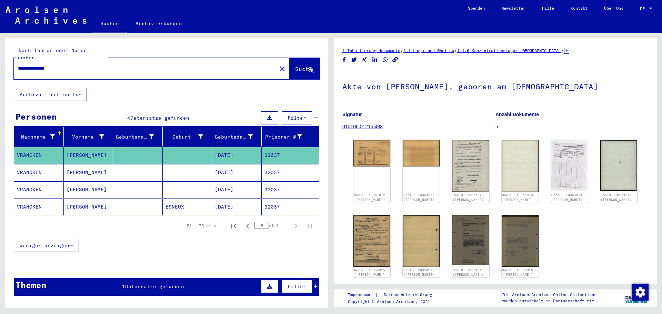
drag, startPoint x: 84, startPoint y: 60, endPoint x: 0, endPoint y: 58, distance: 83.8
click at [0, 58] on div "**********" at bounding box center [165, 170] width 331 height 275
type input "**********"
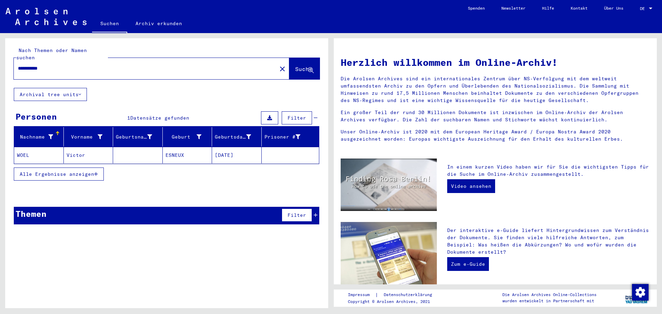
click at [75, 147] on mat-cell "Victor" at bounding box center [89, 155] width 50 height 17
